Goal: Navigation & Orientation: Understand site structure

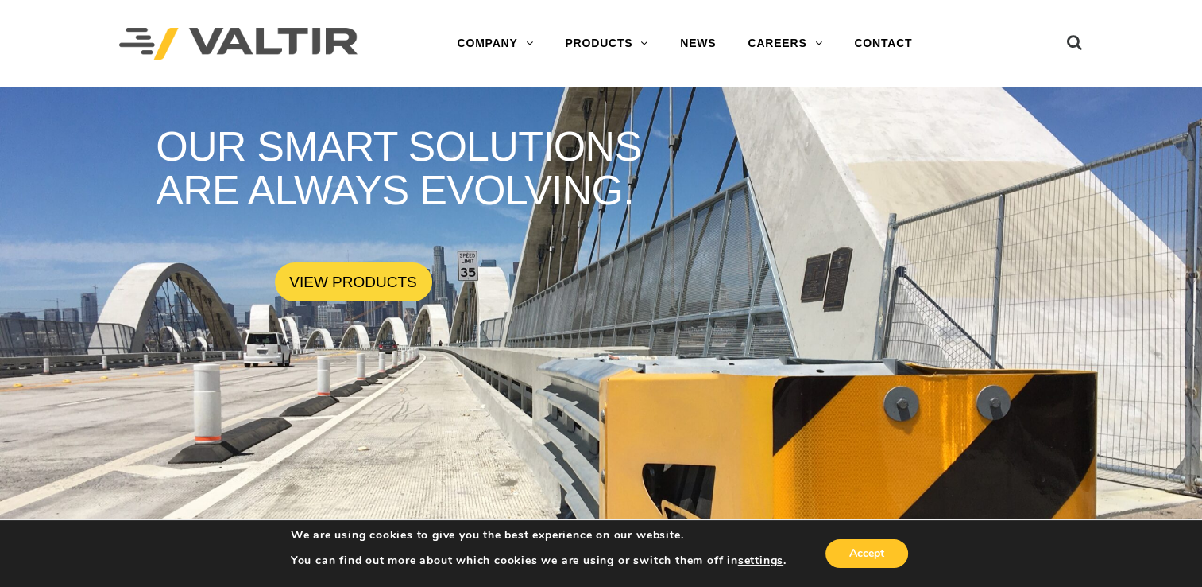
drag, startPoint x: 724, startPoint y: 291, endPoint x: 713, endPoint y: 291, distance: 11.1
click at [720, 291] on rs-slide "OUR SMART SOLUTIONS ARE ALWAYS EVOLVING. VIEW PRODUCTS" at bounding box center [601, 380] width 1202 height 587
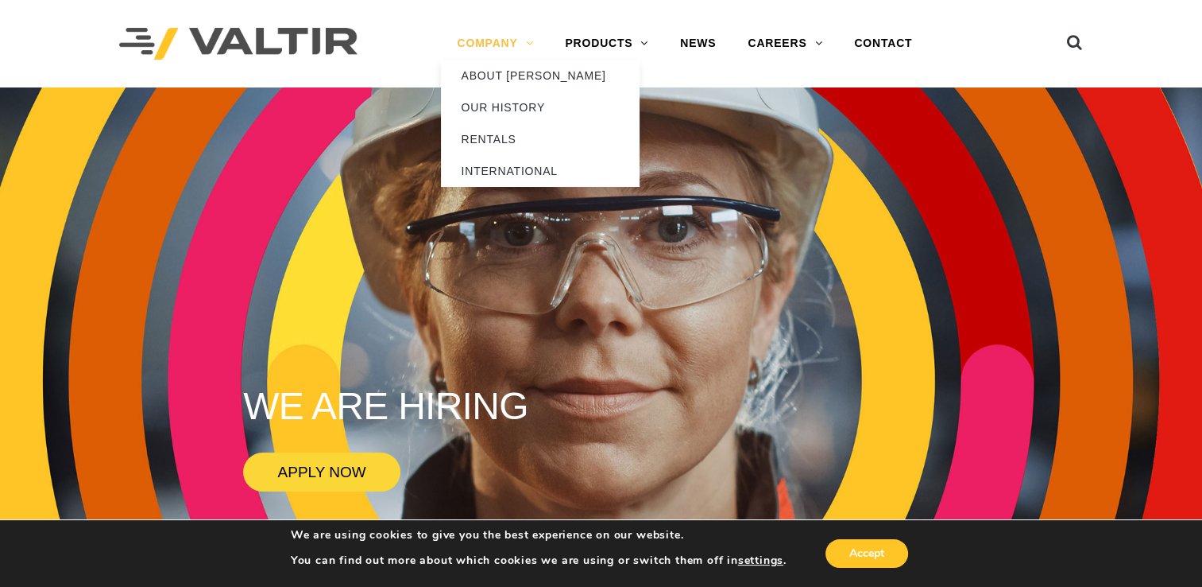
click at [455, 55] on link "COMPANY" at bounding box center [495, 44] width 108 height 32
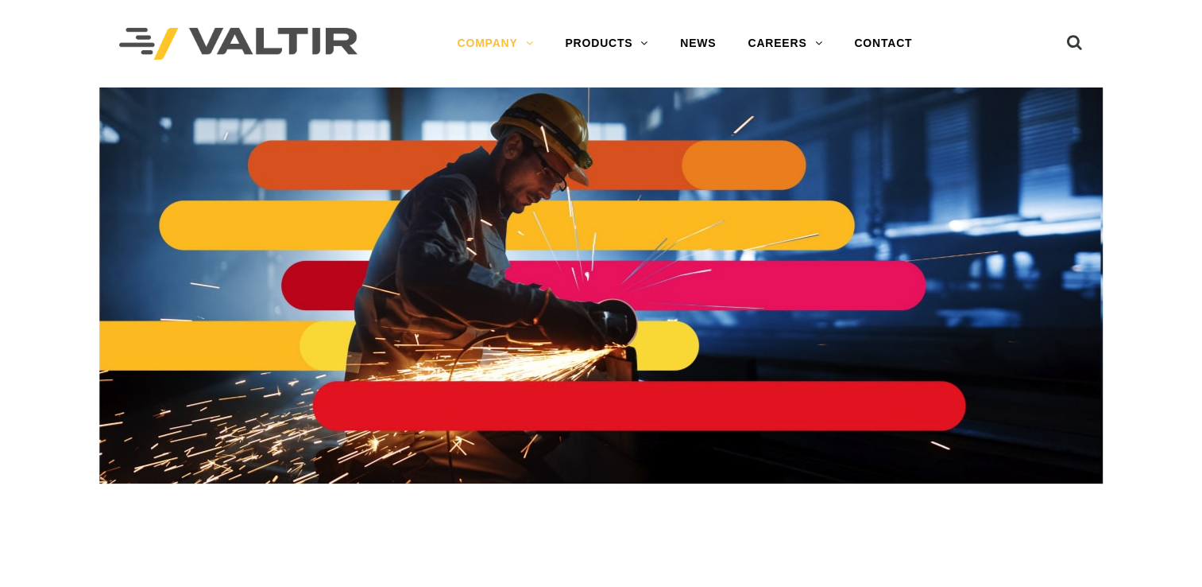
click at [9, 132] on div at bounding box center [601, 297] width 1202 height 420
